Goal: Check status: Check status

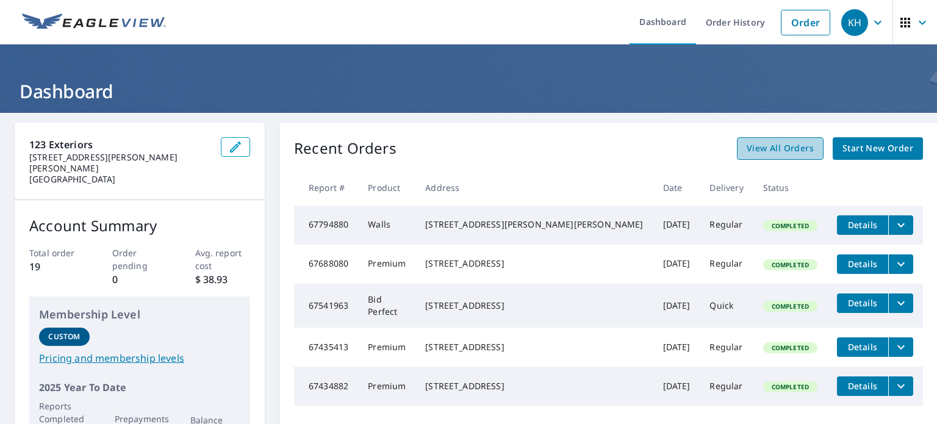
click at [746, 143] on span "View All Orders" at bounding box center [779, 148] width 67 height 15
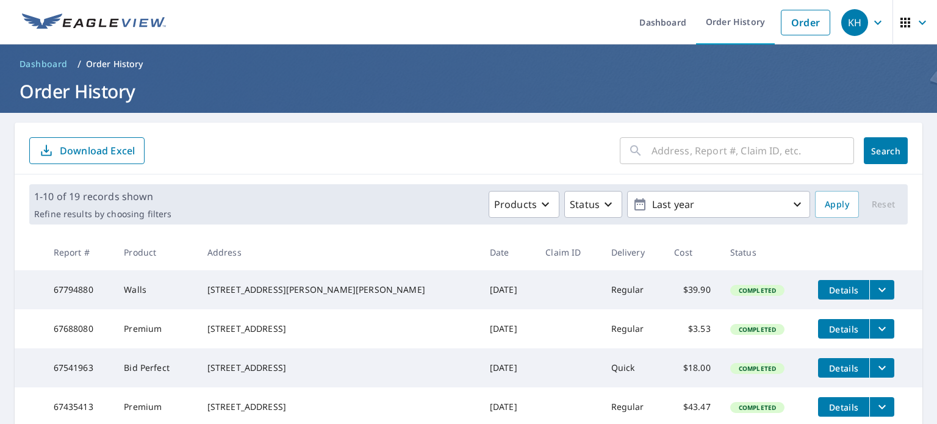
click at [651, 160] on input "text" at bounding box center [752, 151] width 202 height 34
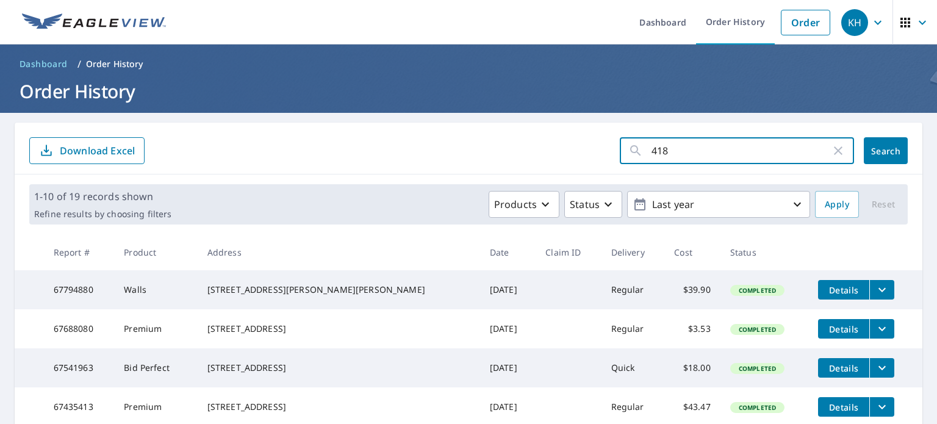
type input "418"
click at [878, 151] on span "Search" at bounding box center [885, 151] width 24 height 12
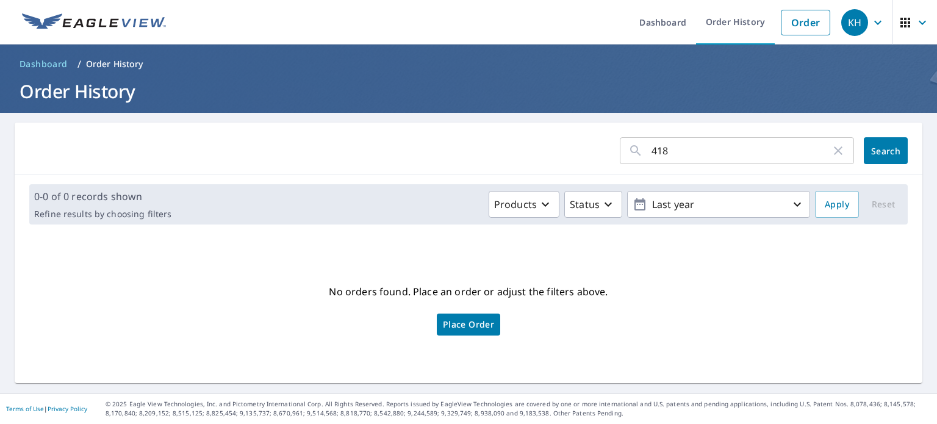
click at [870, 26] on icon "button" at bounding box center [877, 22] width 15 height 15
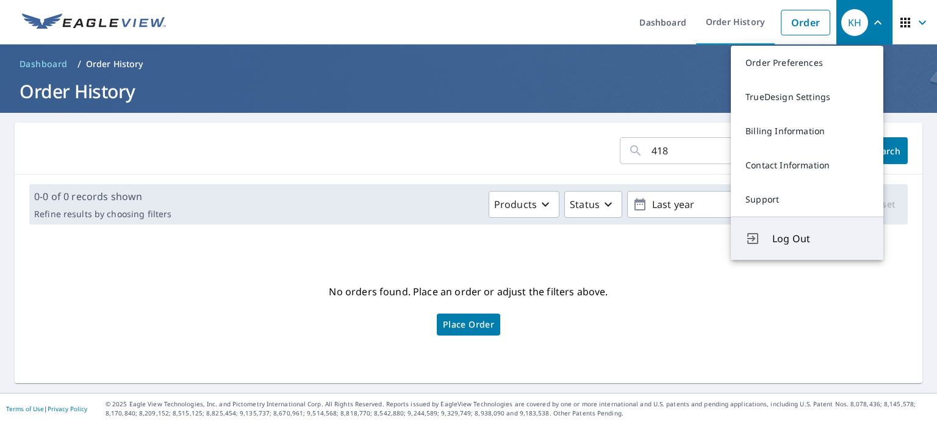
click at [812, 246] on span "Log Out" at bounding box center [820, 238] width 96 height 15
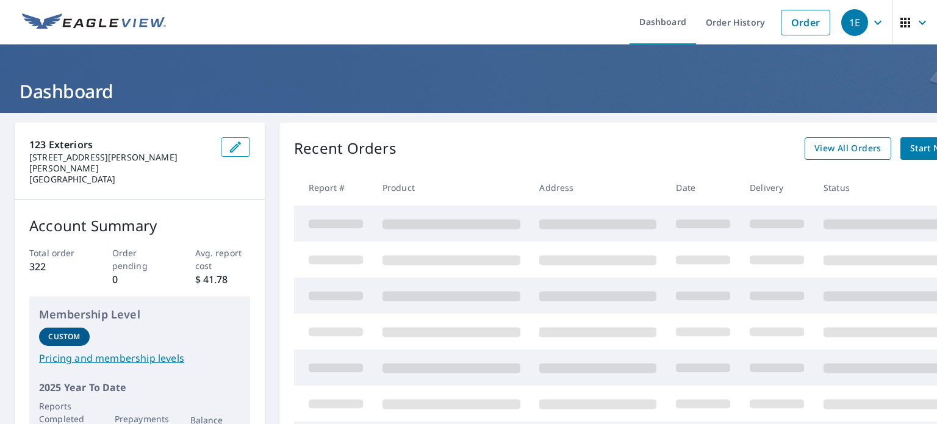
click at [823, 150] on div "View All Orders Start New Order" at bounding box center [897, 148] width 186 height 23
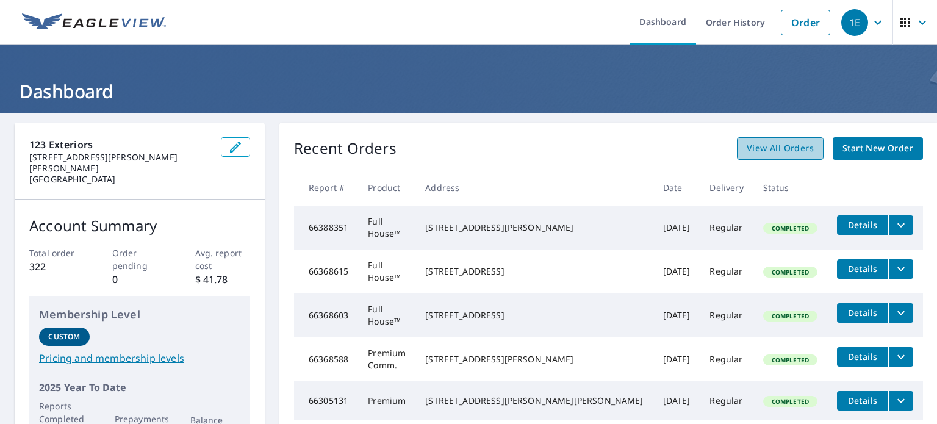
click at [749, 152] on span "View All Orders" at bounding box center [779, 148] width 67 height 15
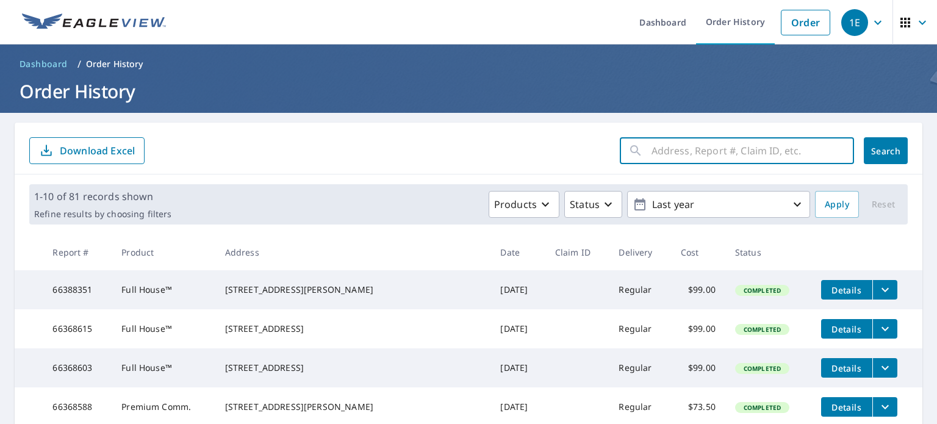
click at [654, 158] on input "text" at bounding box center [752, 151] width 202 height 34
type input "418"
click at [873, 155] on span "Search" at bounding box center [885, 151] width 24 height 12
